Goal: Transaction & Acquisition: Book appointment/travel/reservation

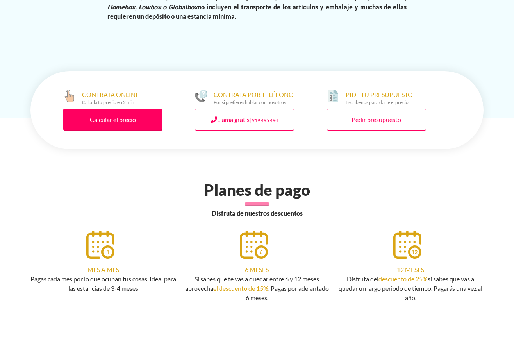
scroll to position [1508, 0]
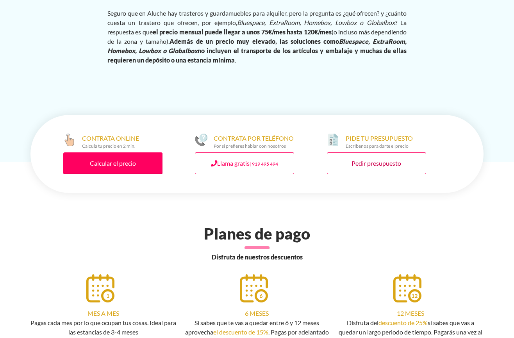
click at [399, 165] on link "Pedir presupuesto" at bounding box center [376, 163] width 99 height 22
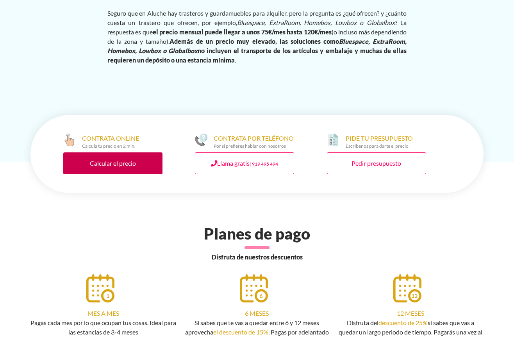
click at [159, 167] on link "Calcular el precio" at bounding box center [112, 163] width 99 height 22
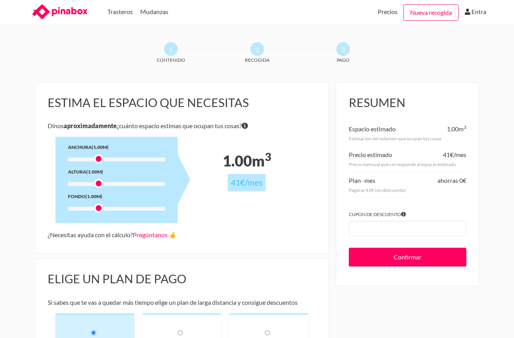
click at [86, 156] on div "Anchura (1.00m) Altura (1.00m) Fondo (1.00m)" at bounding box center [116, 180] width 122 height 86
click at [86, 159] on div at bounding box center [116, 160] width 97 height 4
click at [86, 182] on div "Anchura (0.75m) Altura (1.00m) Fondo (1.00m)" at bounding box center [116, 180] width 122 height 86
drag, startPoint x: 101, startPoint y: 183, endPoint x: 92, endPoint y: 181, distance: 9.0
click at [92, 181] on div at bounding box center [90, 184] width 10 height 10
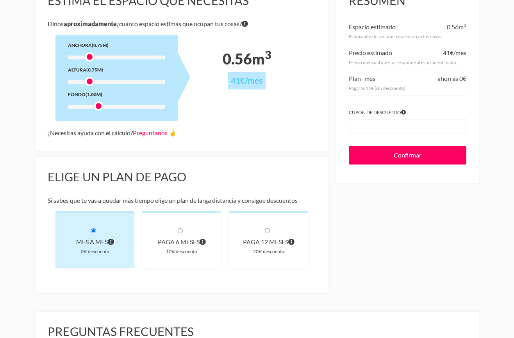
scroll to position [147, 0]
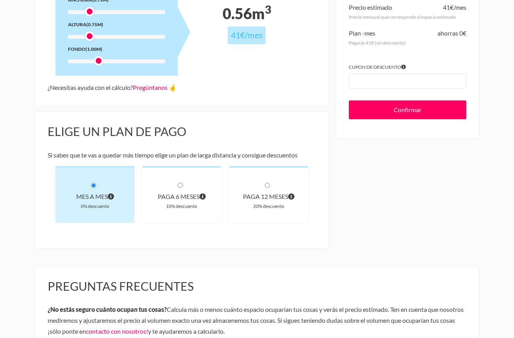
drag, startPoint x: 508, startPoint y: 105, endPoint x: 506, endPoint y: 144, distance: 39.2
click at [506, 144] on div "1 Contenido 2 Recogida 3 Pago Estima el espacio que necesitas [PERSON_NAME] apr…" at bounding box center [257, 166] width 514 height 543
